Goal: Information Seeking & Learning: Understand process/instructions

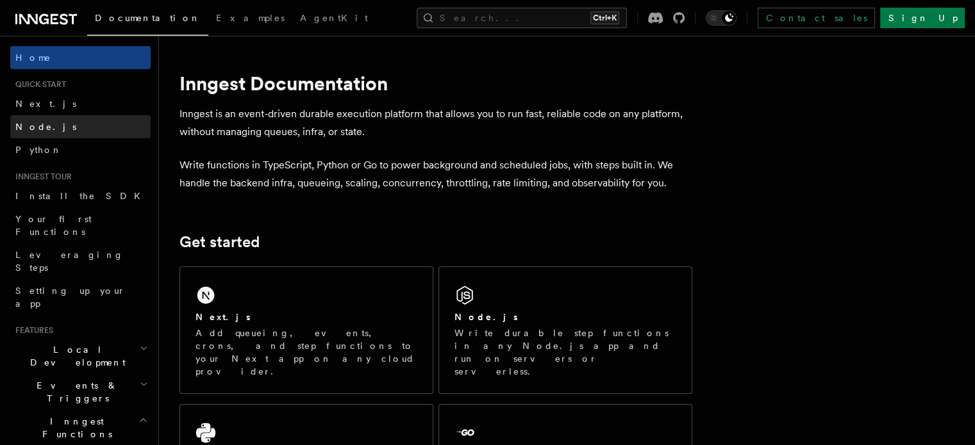
click at [62, 117] on link "Node.js" at bounding box center [80, 126] width 140 height 23
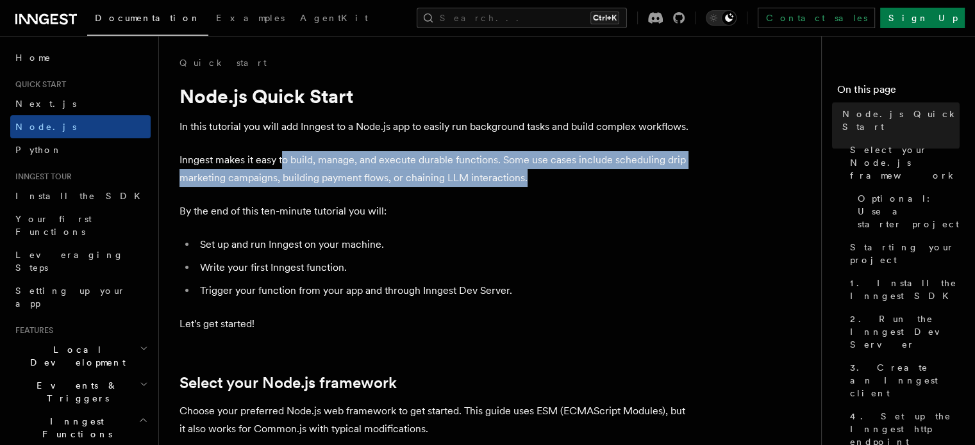
drag, startPoint x: 283, startPoint y: 167, endPoint x: 536, endPoint y: 181, distance: 253.5
click at [536, 181] on p "Inngest makes it easy to build, manage, and execute durable functions. Some use…" at bounding box center [435, 169] width 513 height 36
drag, startPoint x: 536, startPoint y: 181, endPoint x: 328, endPoint y: 142, distance: 212.0
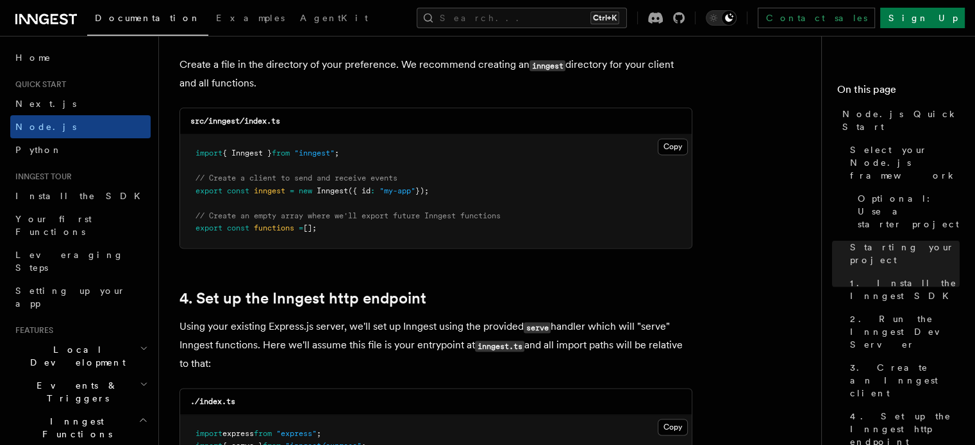
scroll to position [1708, 0]
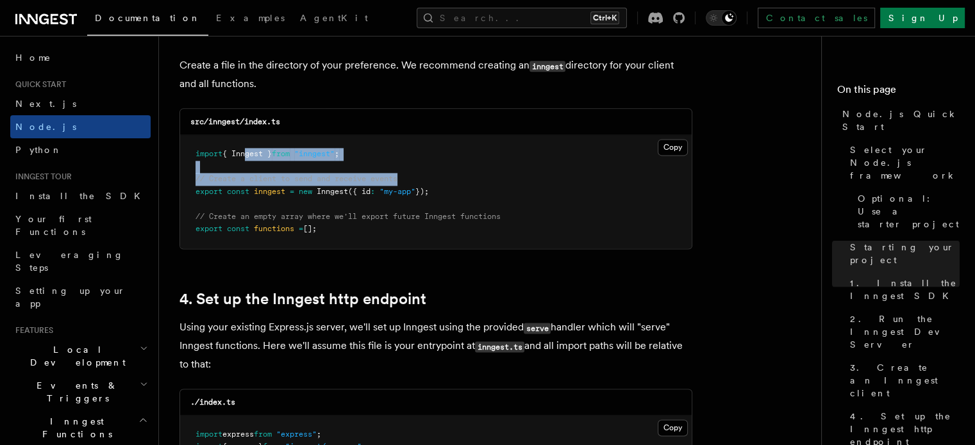
drag, startPoint x: 432, startPoint y: 179, endPoint x: 246, endPoint y: 145, distance: 188.8
click at [246, 145] on pre "import { Inngest } from "inngest" ; // Create a client to send and receive even…" at bounding box center [435, 191] width 511 height 113
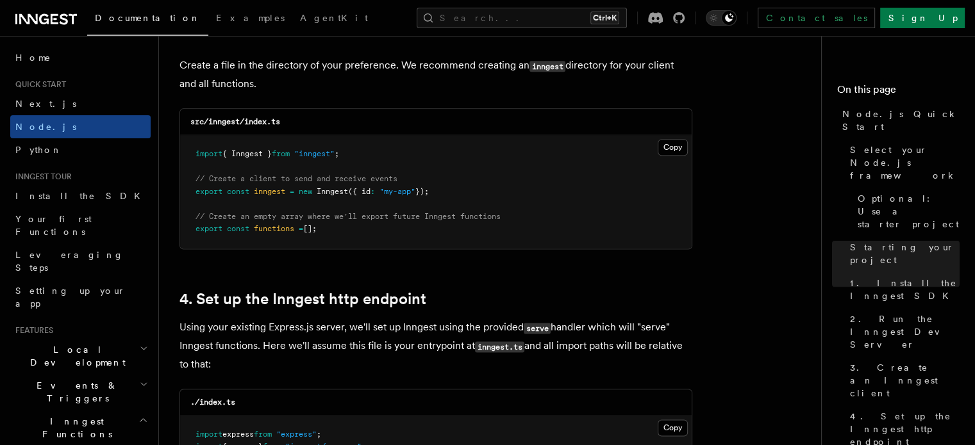
click at [377, 197] on pre "import { Inngest } from "inngest" ; // Create a client to send and receive even…" at bounding box center [435, 191] width 511 height 113
drag, startPoint x: 395, startPoint y: 227, endPoint x: 242, endPoint y: 146, distance: 174.0
click at [242, 146] on pre "import { Inngest } from "inngest" ; // Create a client to send and receive even…" at bounding box center [435, 191] width 511 height 113
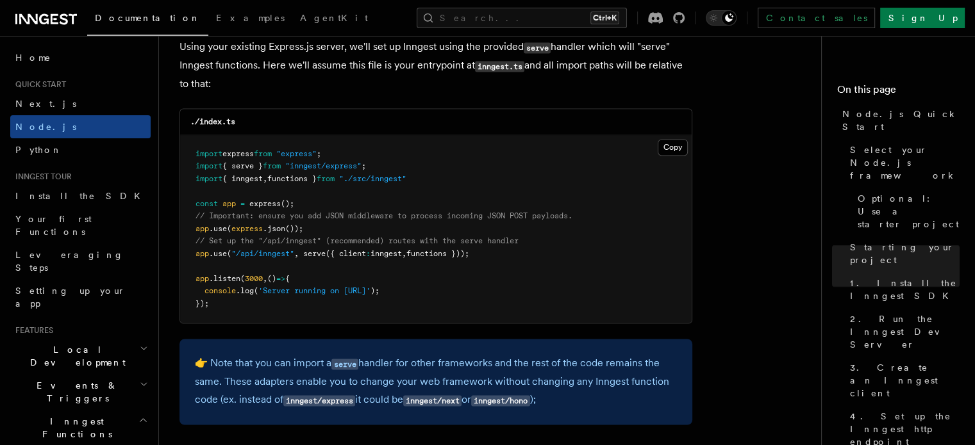
scroll to position [2008, 0]
